Goal: Information Seeking & Learning: Learn about a topic

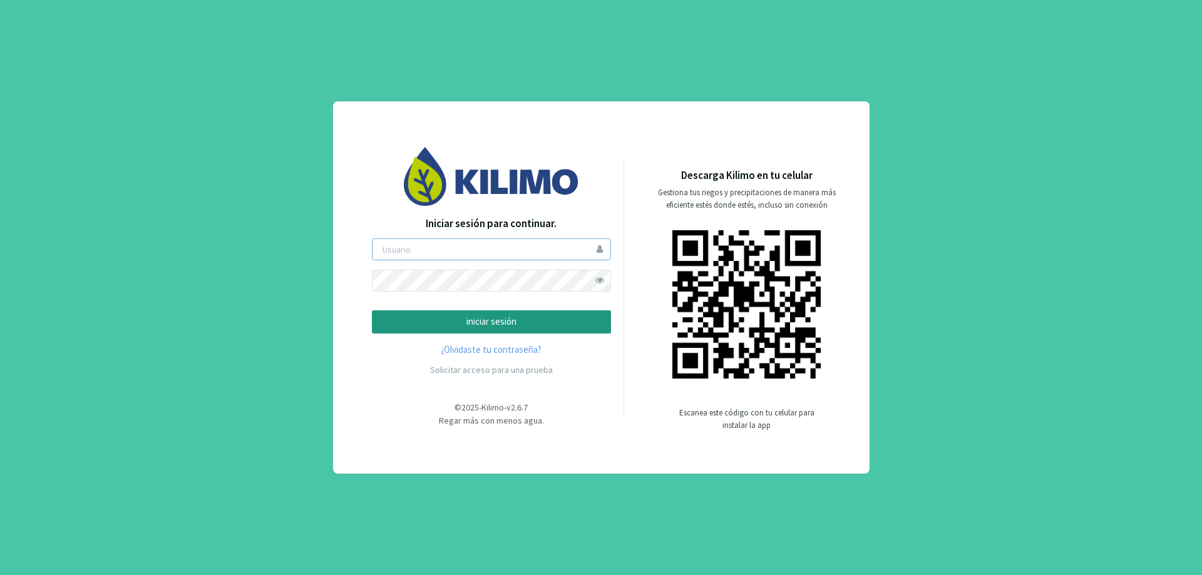
type input "serbeef"
click at [545, 321] on p "iniciar sesión" at bounding box center [492, 322] width 218 height 14
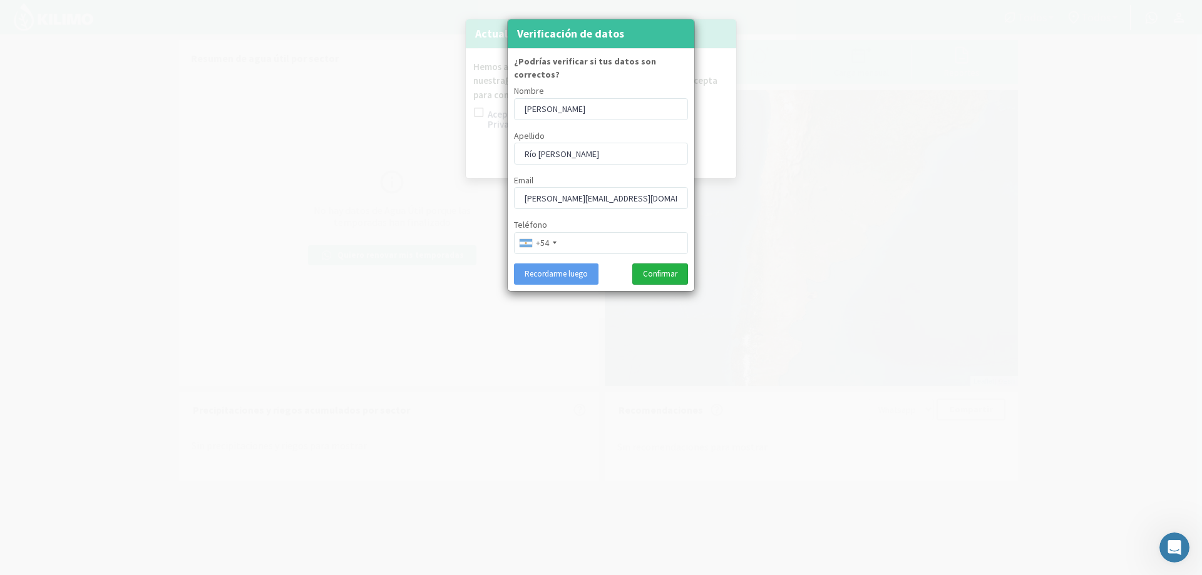
click at [664, 264] on button "Confirmar" at bounding box center [660, 274] width 56 height 21
click at [537, 143] on input "Río [PERSON_NAME]" at bounding box center [601, 154] width 174 height 22
type input "[PERSON_NAME]"
click at [625, 234] on input "tel" at bounding box center [601, 243] width 174 height 22
type input "2664715291"
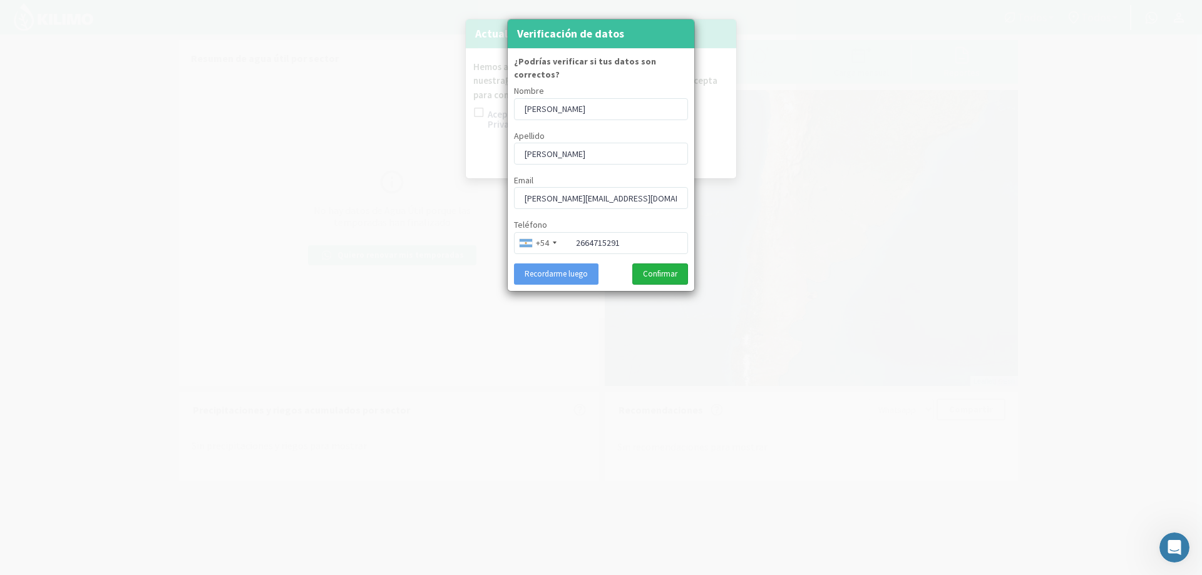
click at [656, 264] on button "Confirmar" at bounding box center [660, 274] width 56 height 21
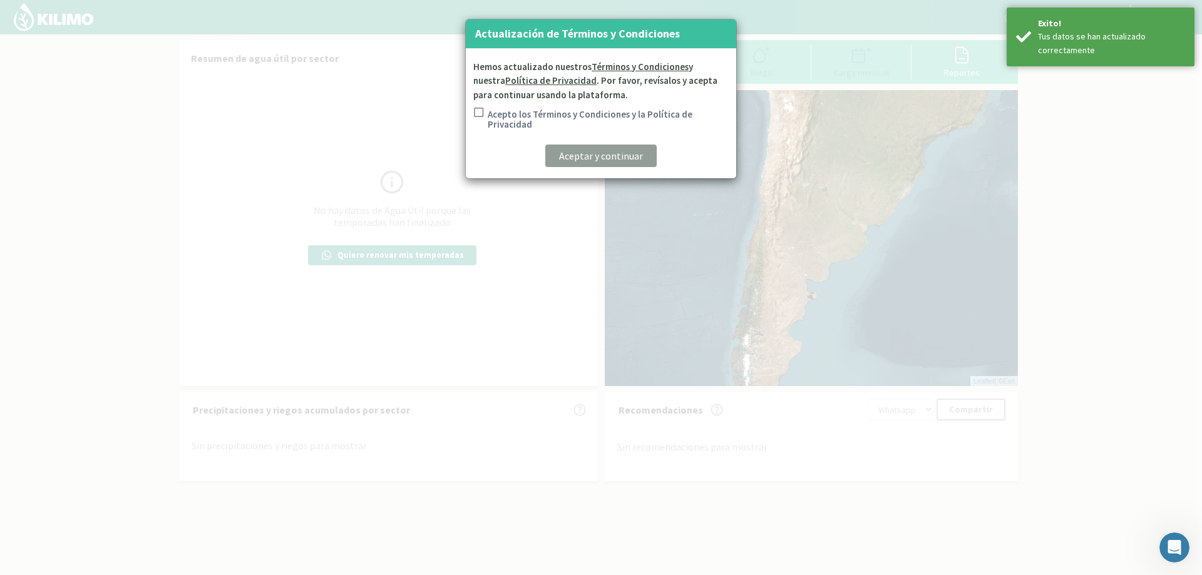
click at [479, 108] on input "Acepto los Términos y Condiciones y la Política de Privacidad" at bounding box center [477, 121] width 13 height 26
checkbox input "true"
click at [594, 165] on button "Aceptar y continuar" at bounding box center [600, 156] width 111 height 23
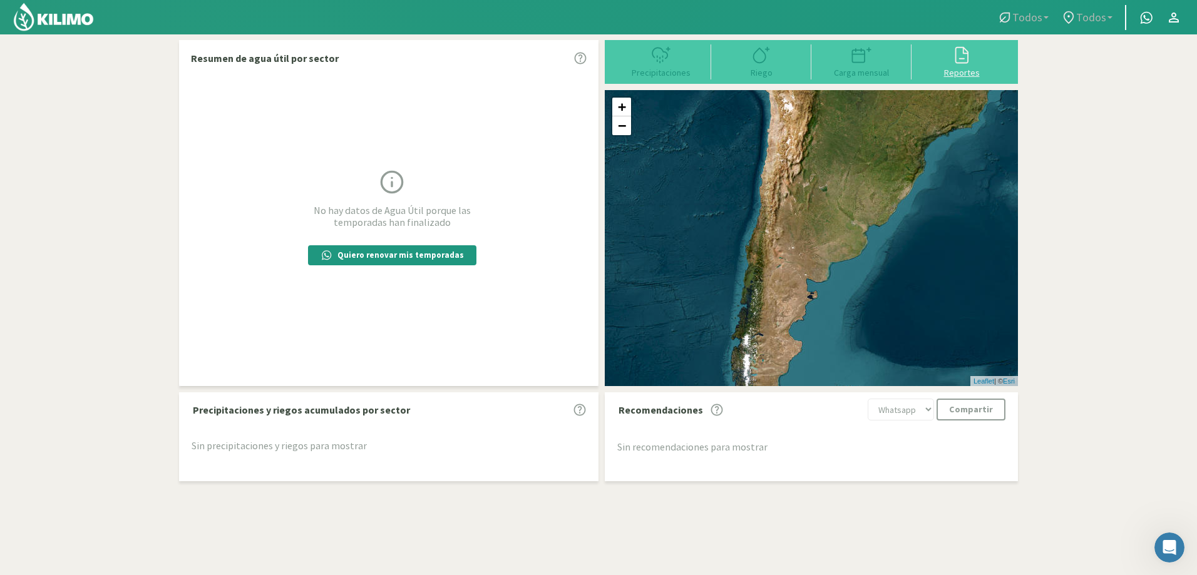
click at [969, 53] on icon at bounding box center [962, 55] width 20 height 20
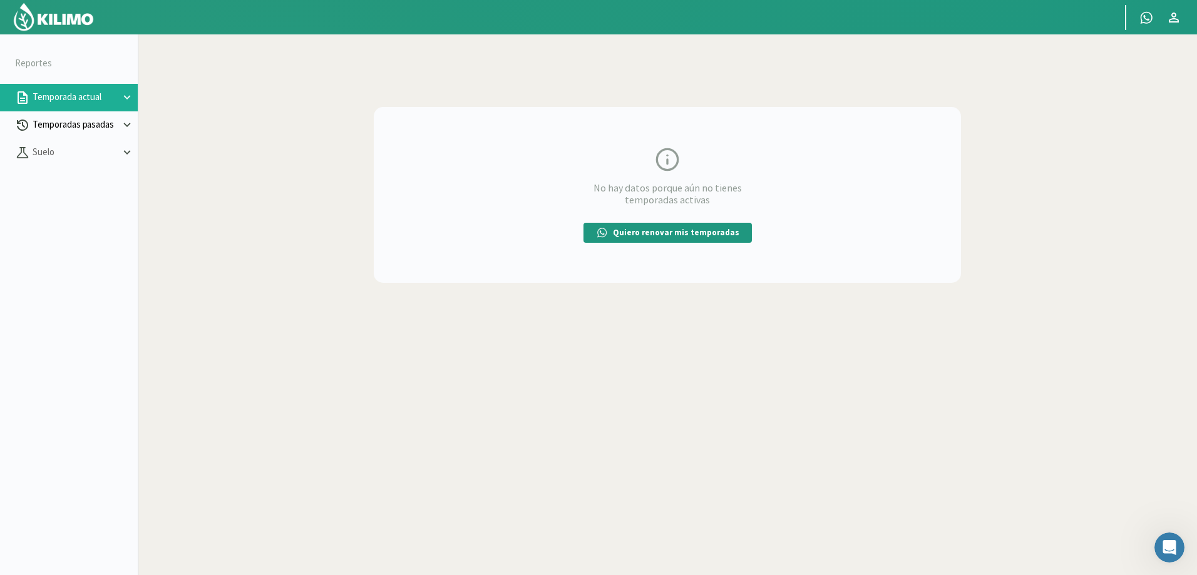
click at [106, 126] on p "Temporadas pasadas" at bounding box center [75, 125] width 90 height 14
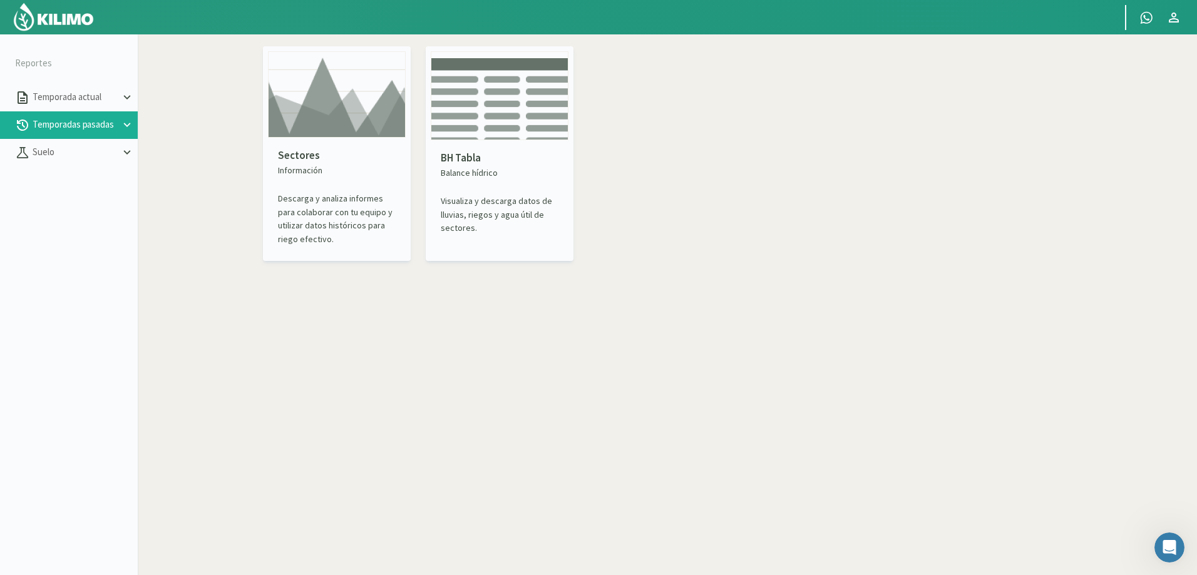
click at [495, 203] on p "Visualiza y descarga datos de lluvias, riegos y agua útil de sectores." at bounding box center [500, 215] width 118 height 40
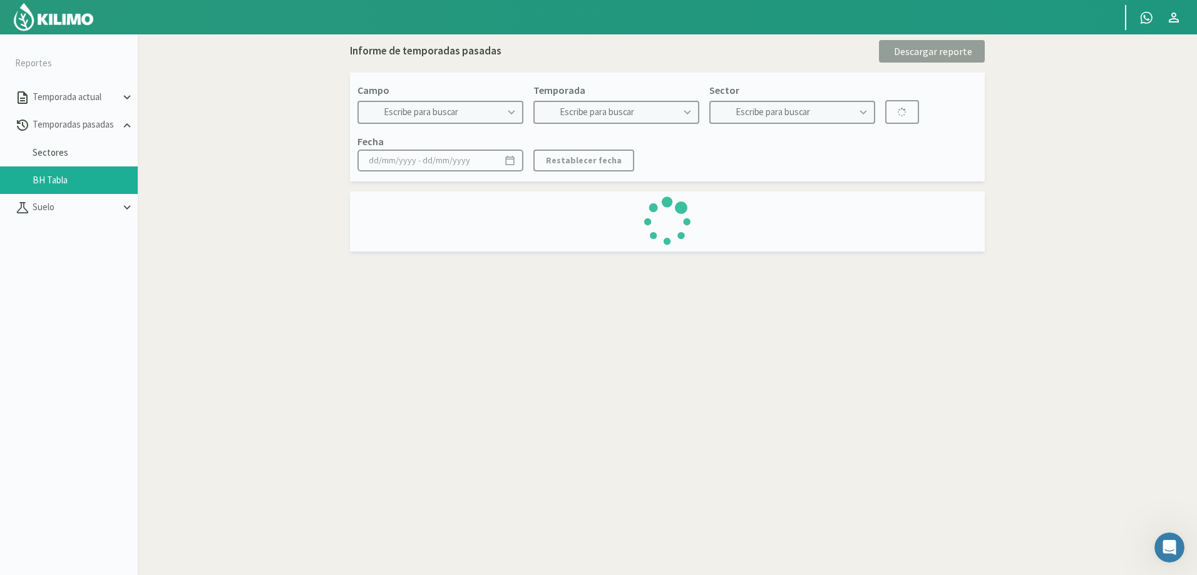
type input "SerBeef"
type input "2017"
type input "313B - Maiz"
type input "[DATE] - [DATE]"
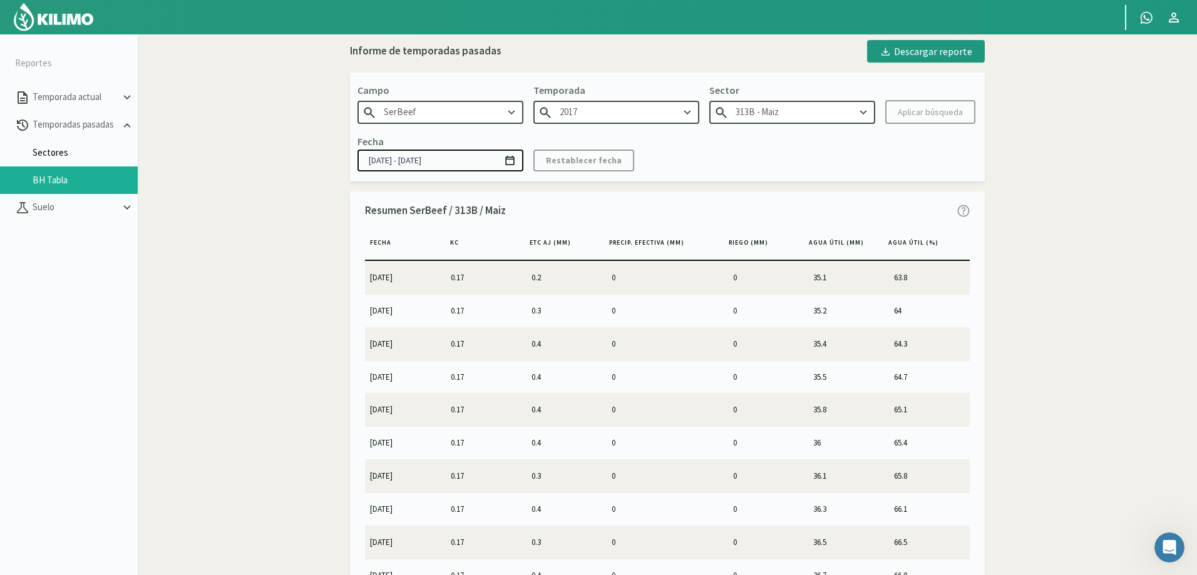
click at [52, 148] on link "Sectores" at bounding box center [85, 152] width 105 height 11
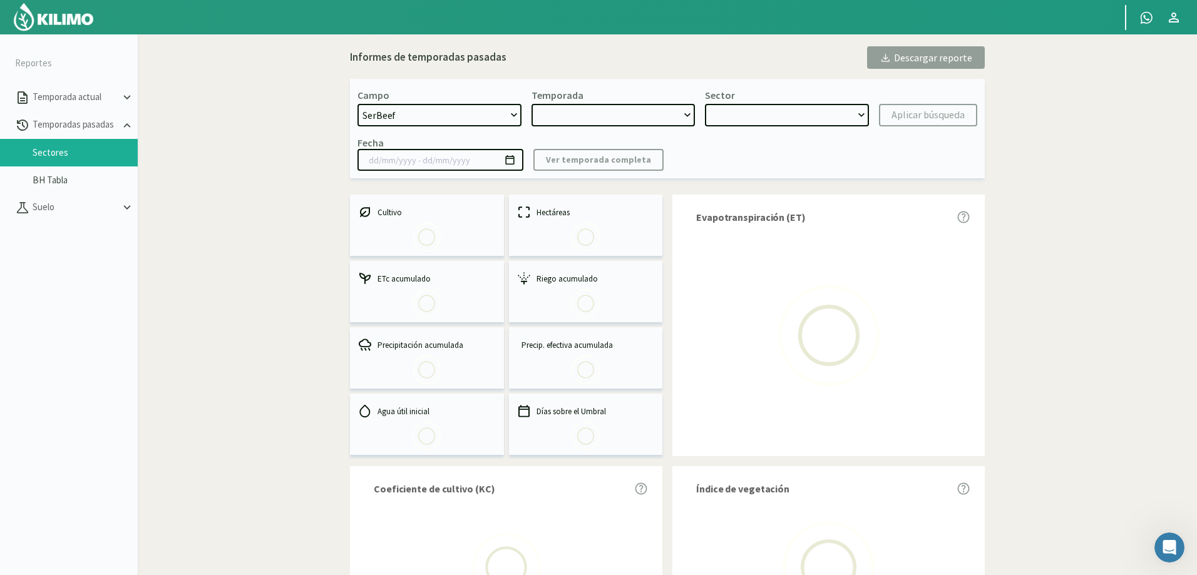
select select "0: Object"
type input "[DATE] - [DATE]"
select select "0: 2019"
select select "0: Object"
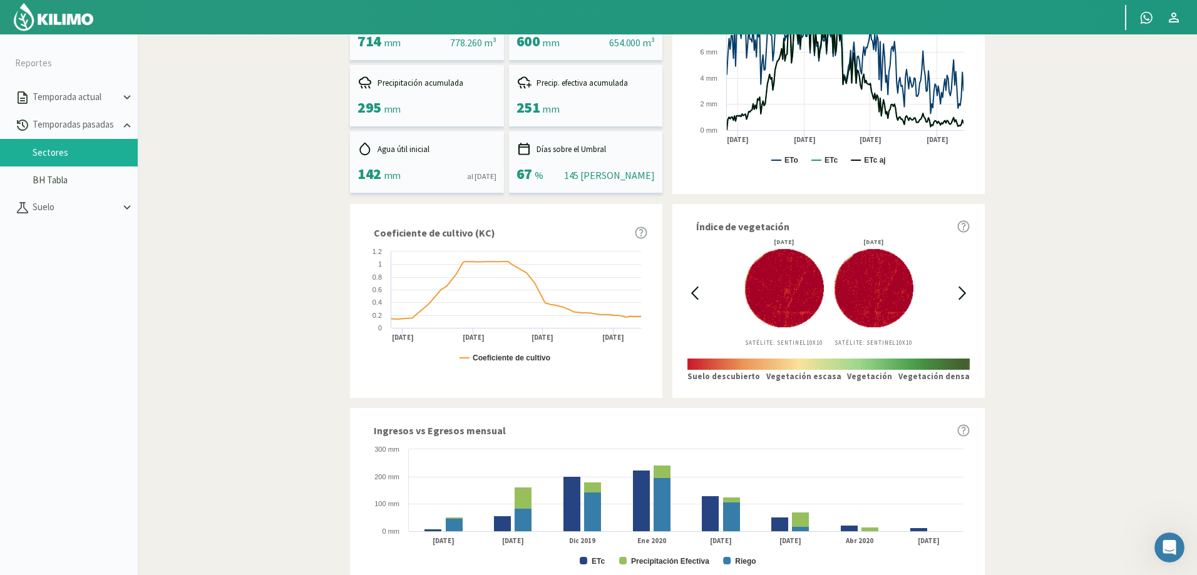
scroll to position [313, 0]
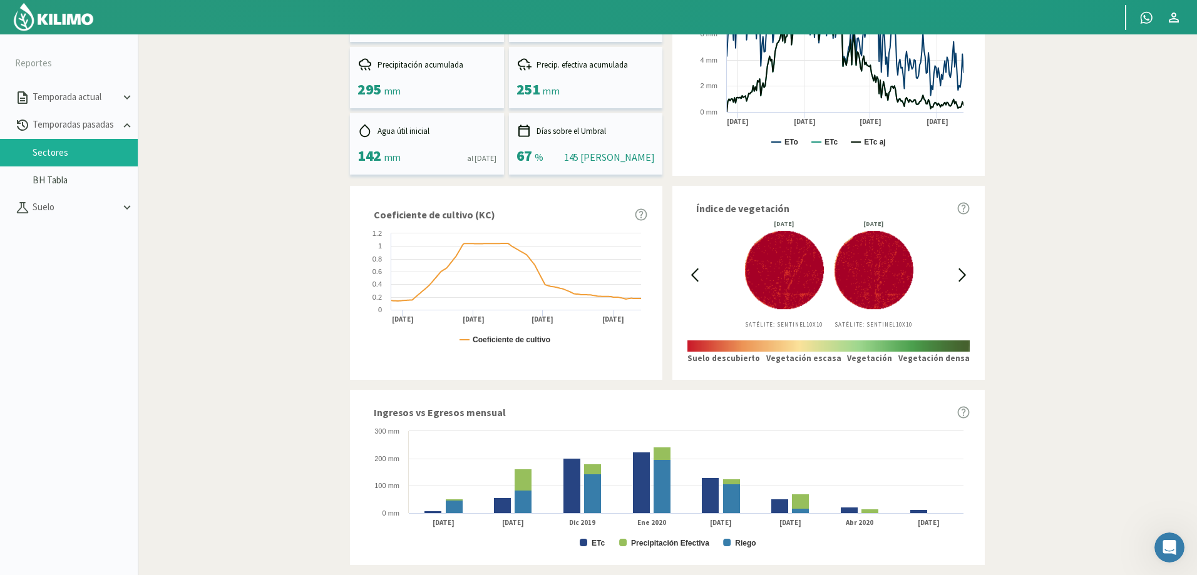
click at [962, 270] on icon at bounding box center [962, 275] width 14 height 14
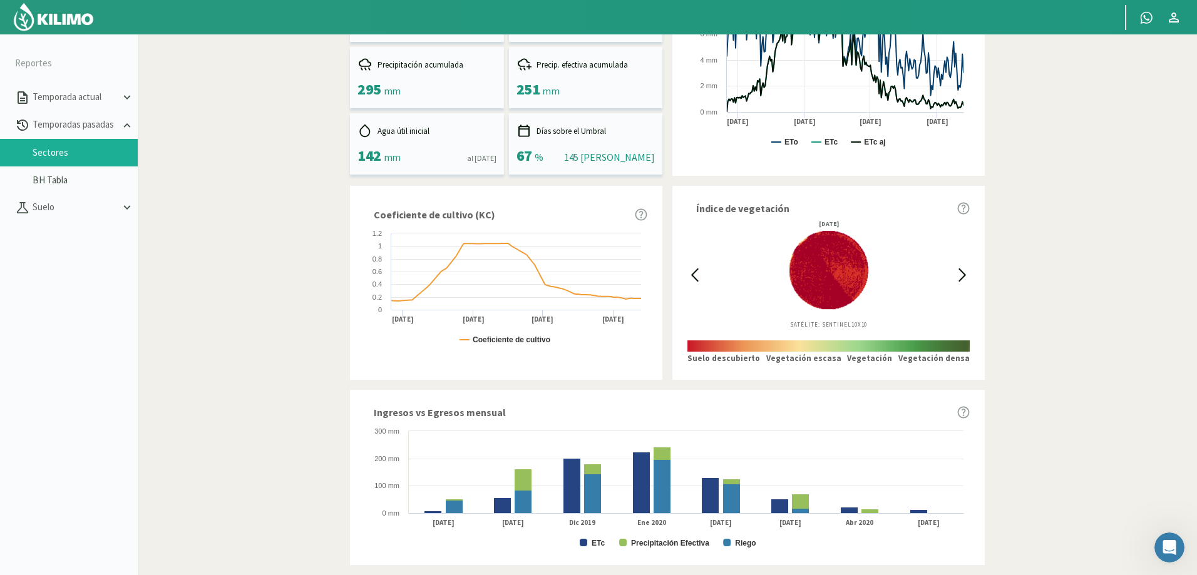
click at [962, 270] on icon at bounding box center [962, 275] width 14 height 14
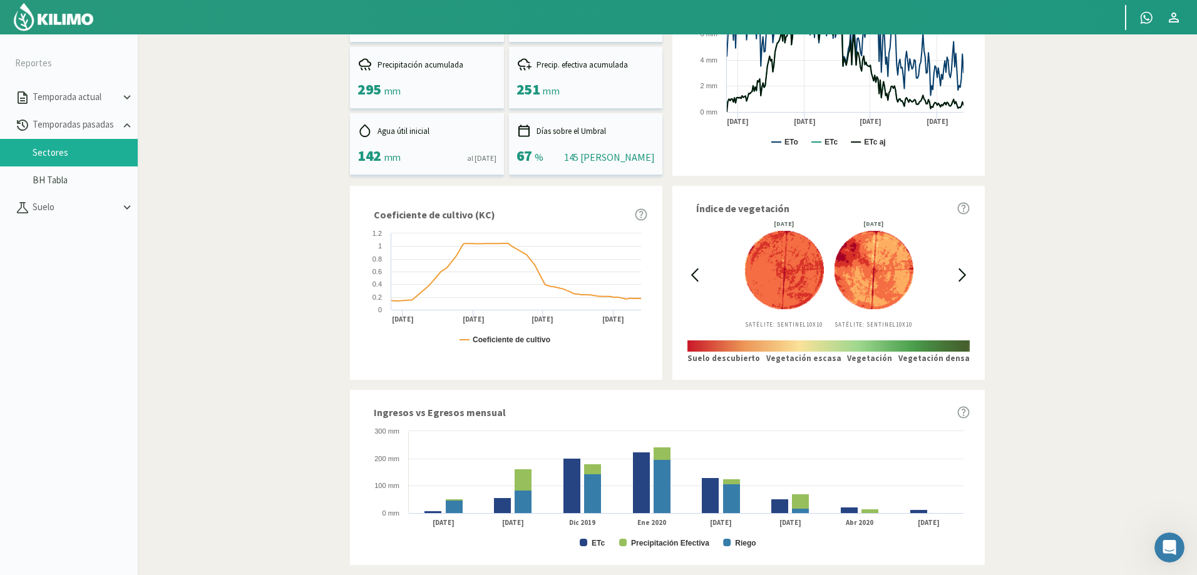
click at [962, 270] on icon at bounding box center [962, 275] width 14 height 14
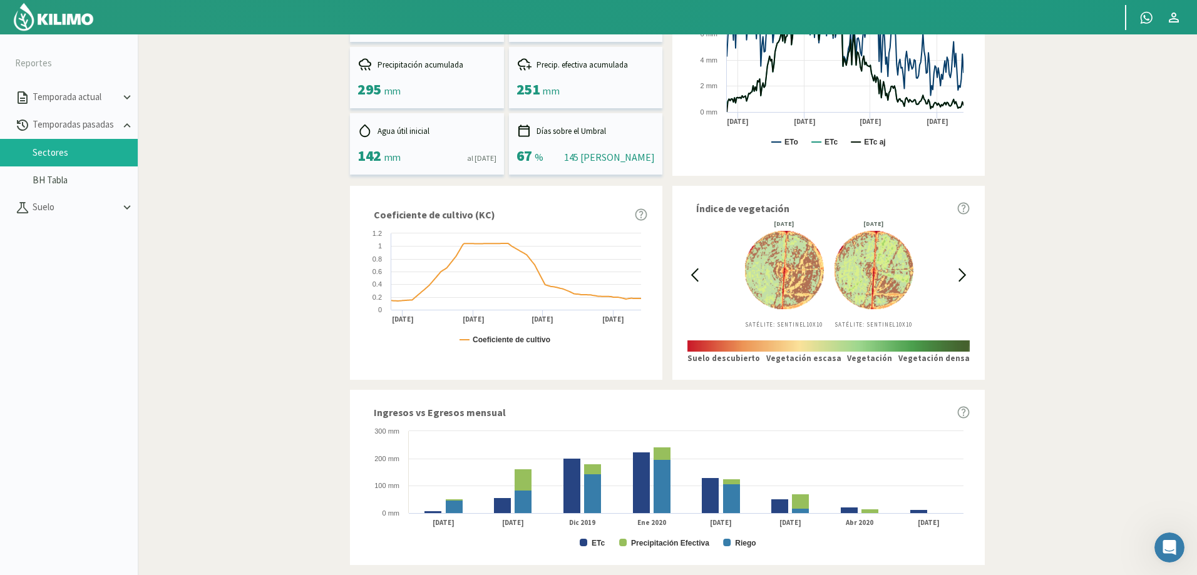
click at [962, 270] on icon at bounding box center [962, 275] width 14 height 14
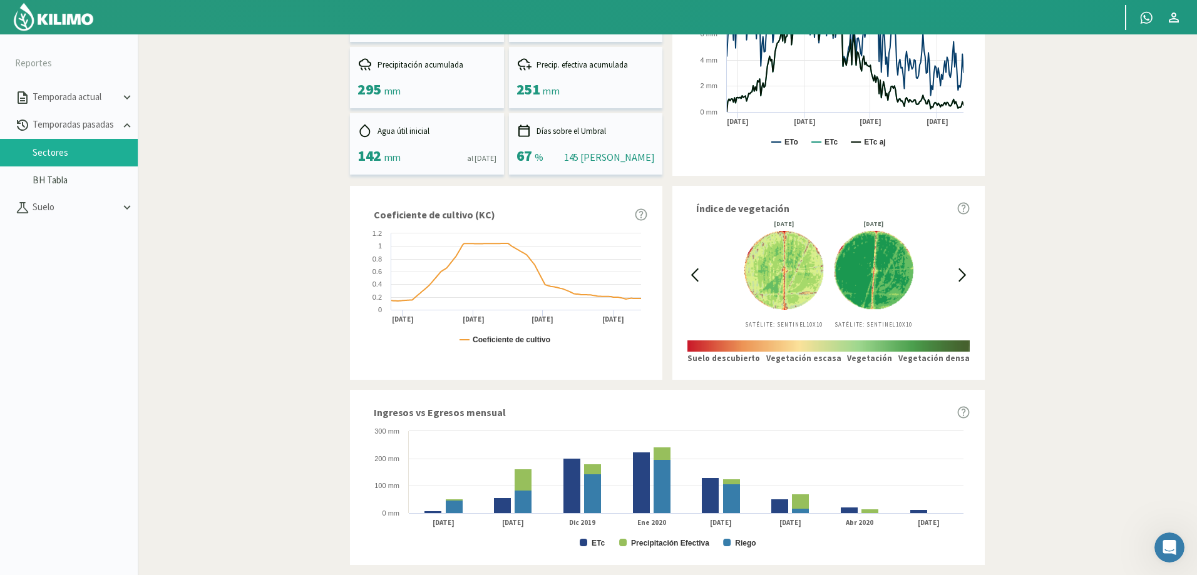
click at [962, 270] on icon at bounding box center [962, 275] width 14 height 14
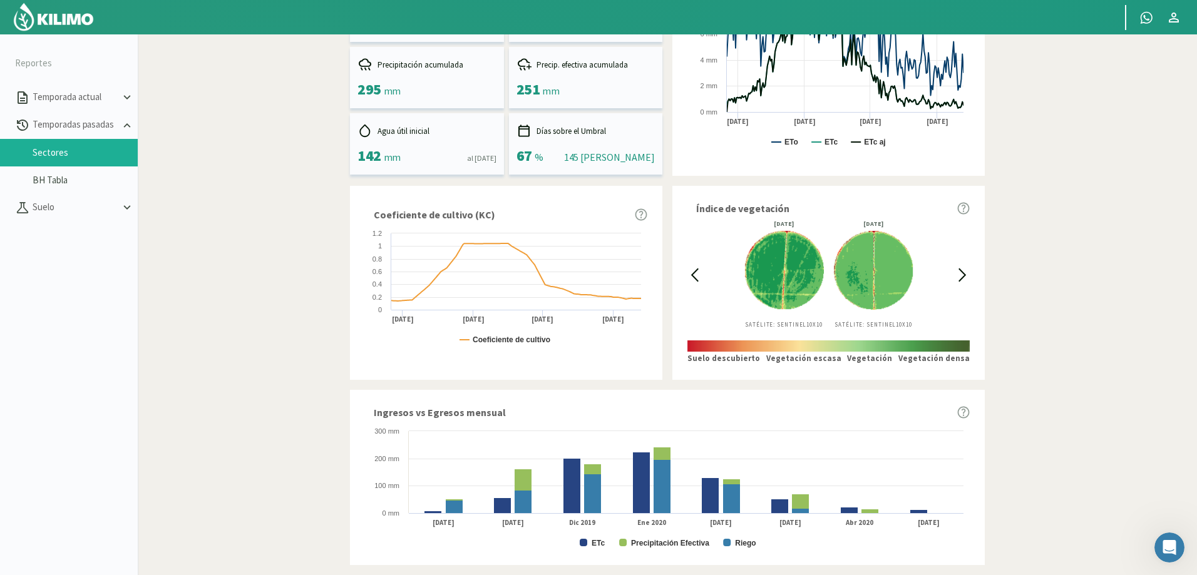
click at [692, 272] on icon at bounding box center [694, 275] width 14 height 14
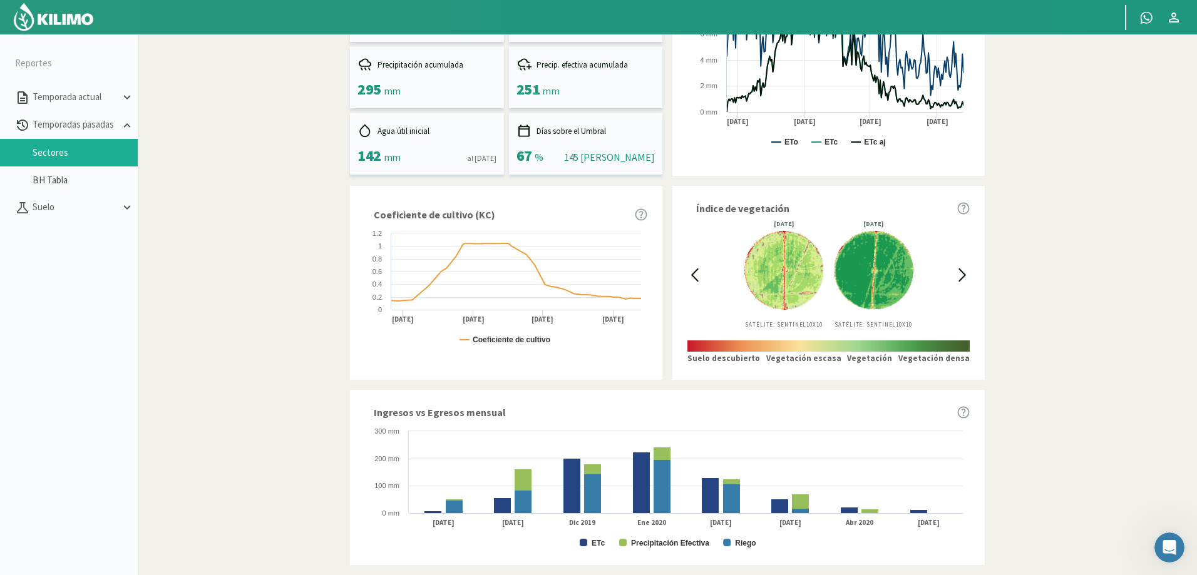
click at [960, 272] on icon at bounding box center [962, 275] width 14 height 14
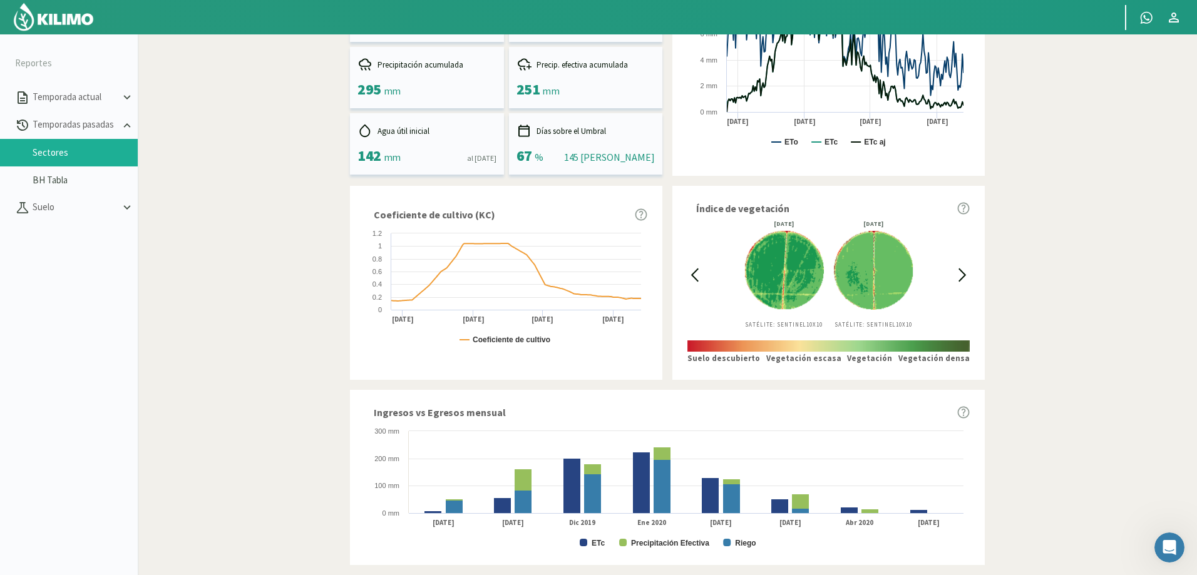
click at [960, 272] on icon at bounding box center [962, 275] width 14 height 14
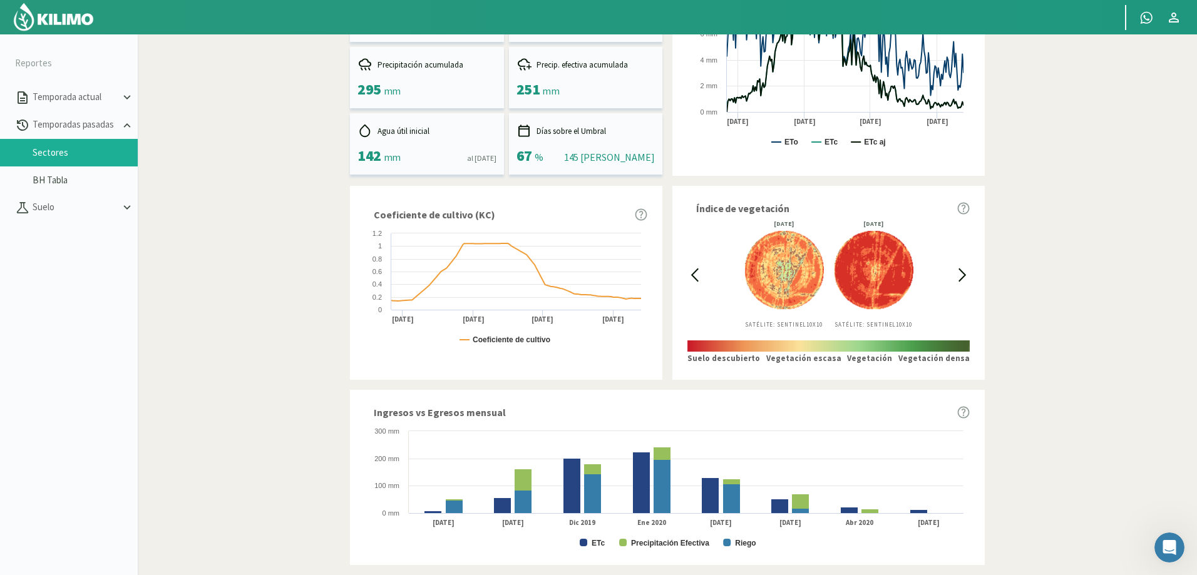
click at [692, 274] on icon at bounding box center [695, 275] width 6 height 12
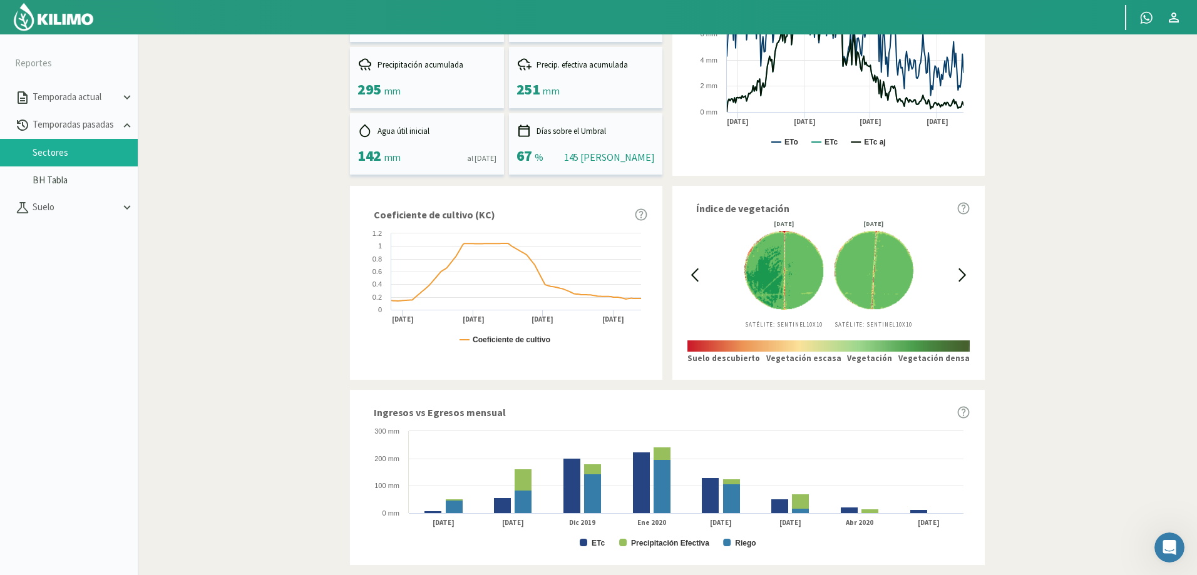
click at [692, 274] on icon at bounding box center [695, 275] width 6 height 12
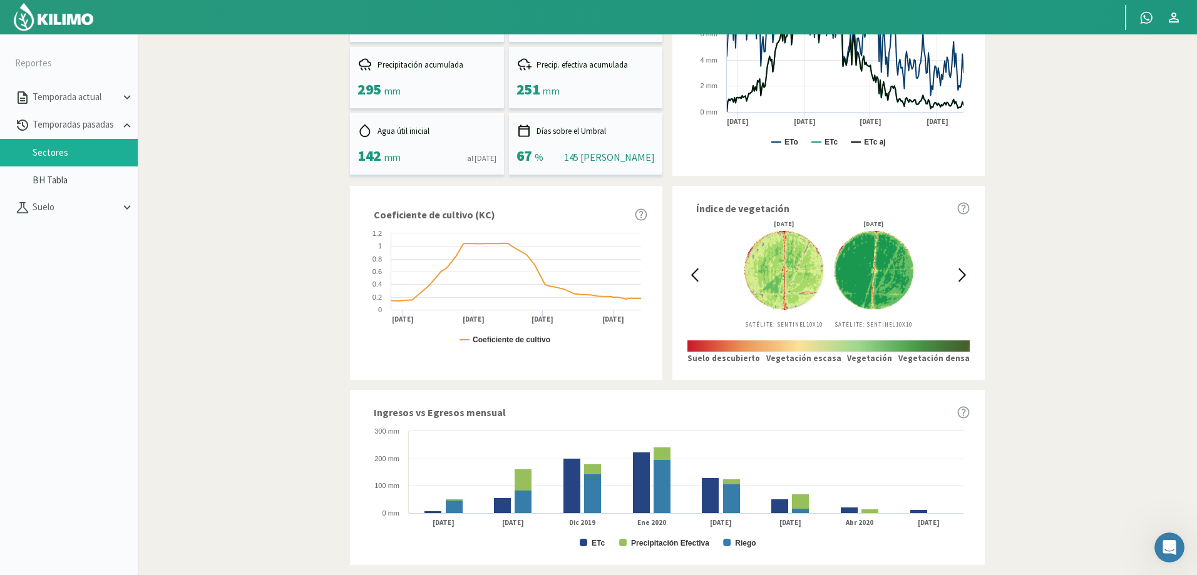
click at [961, 273] on icon at bounding box center [962, 275] width 14 height 14
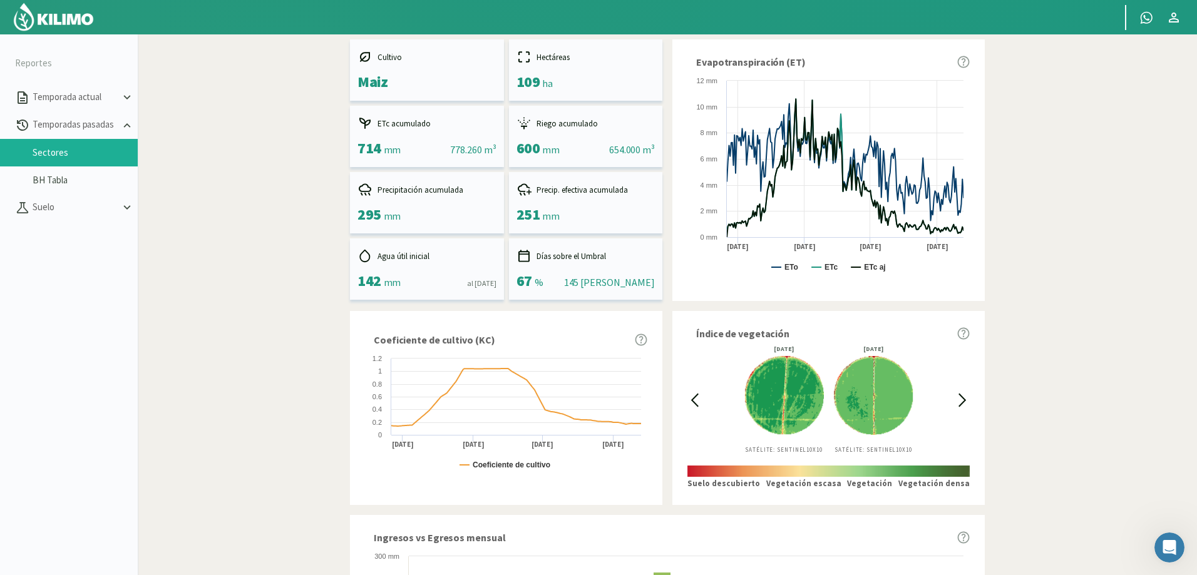
scroll to position [125, 0]
